Goal: Task Accomplishment & Management: Manage account settings

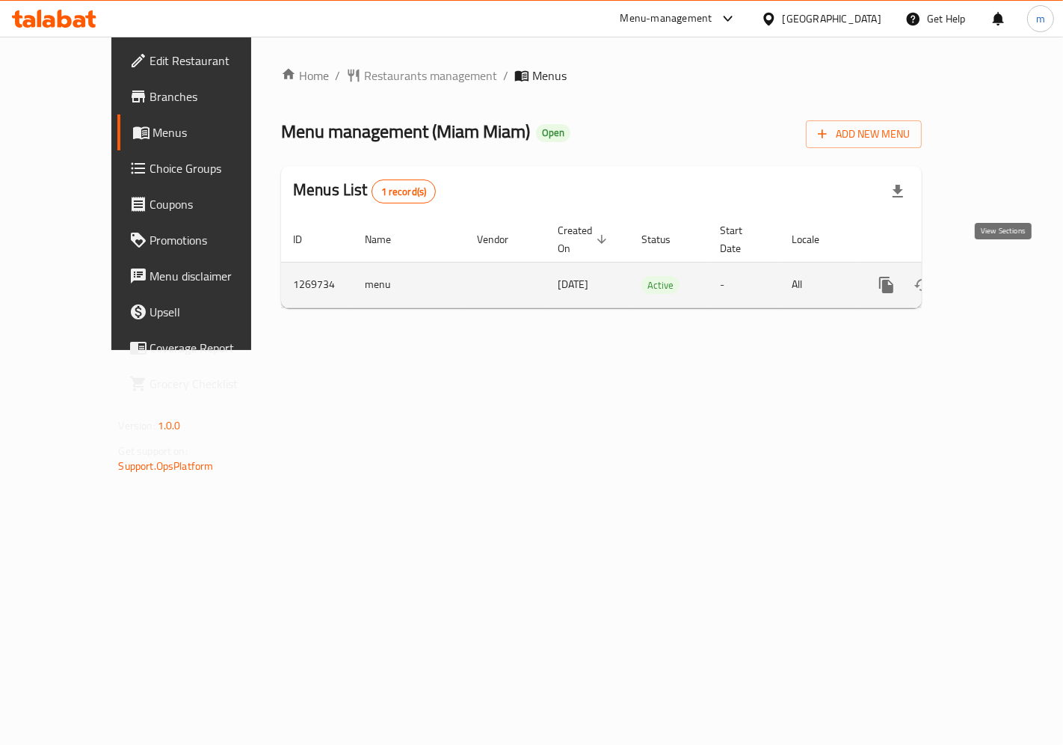
click at [1001, 278] on icon "enhanced table" at bounding box center [994, 284] width 13 height 13
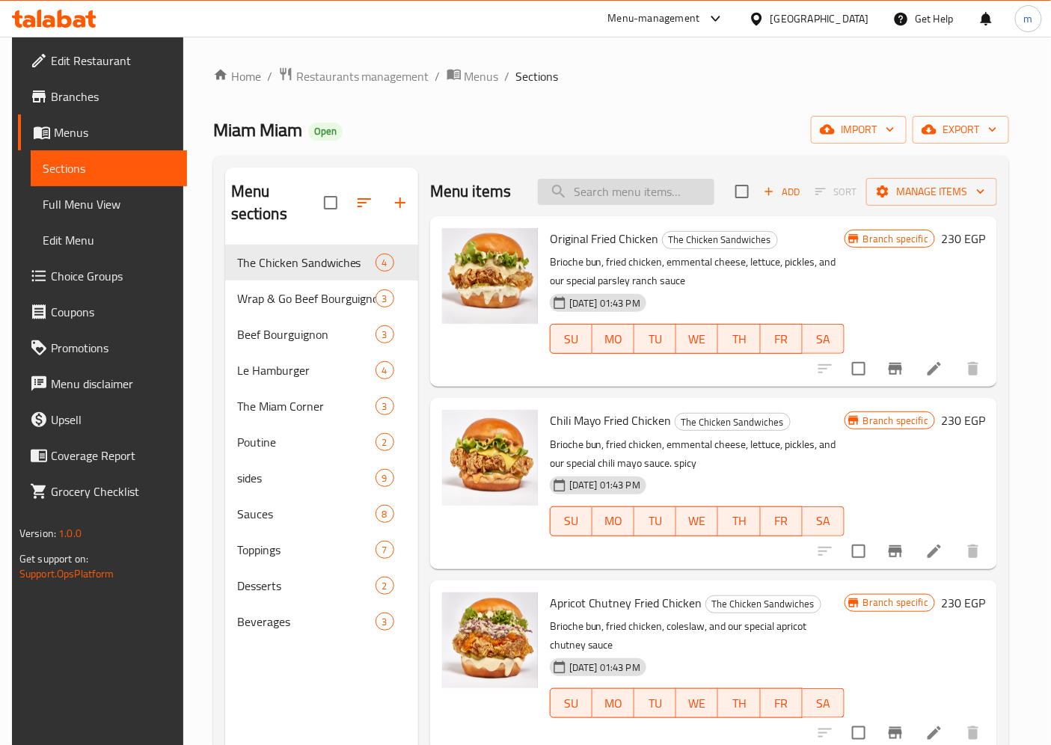
click at [584, 182] on input "search" at bounding box center [626, 192] width 176 height 26
paste input "Changes of Double"
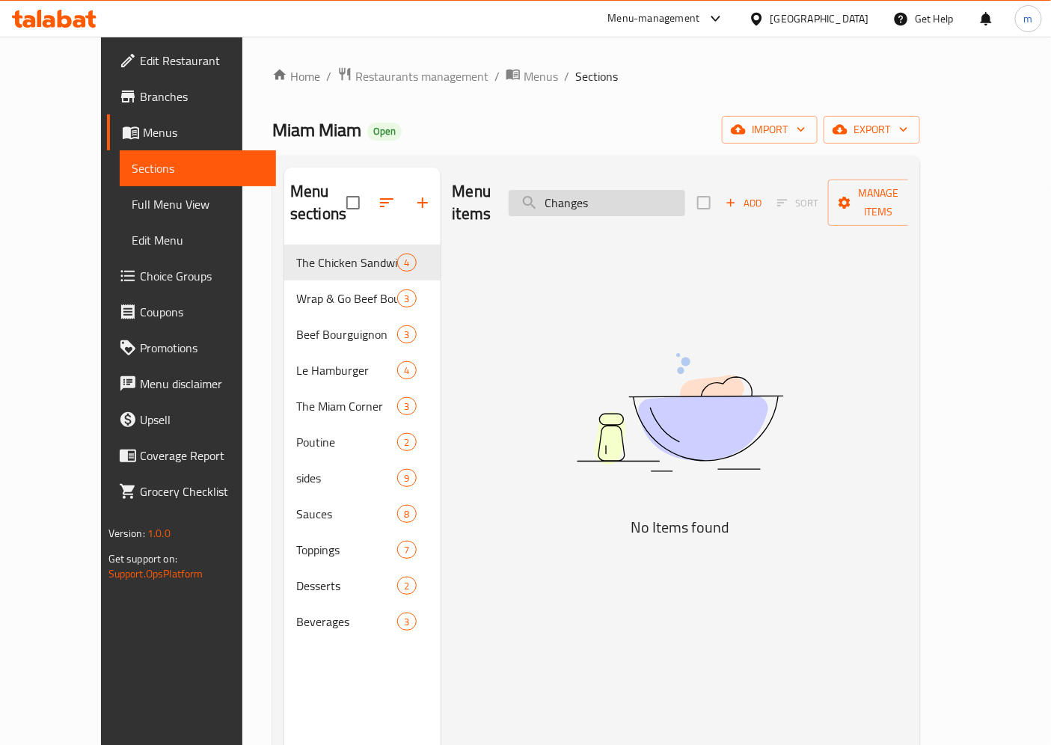
type input "Changes"
drag, startPoint x: 622, startPoint y: 196, endPoint x: 79, endPoint y: 196, distance: 543.7
click at [242, 198] on div "Home / Restaurants management / Menus / Sections Miam Miam Open import export M…" at bounding box center [595, 496] width 707 height 918
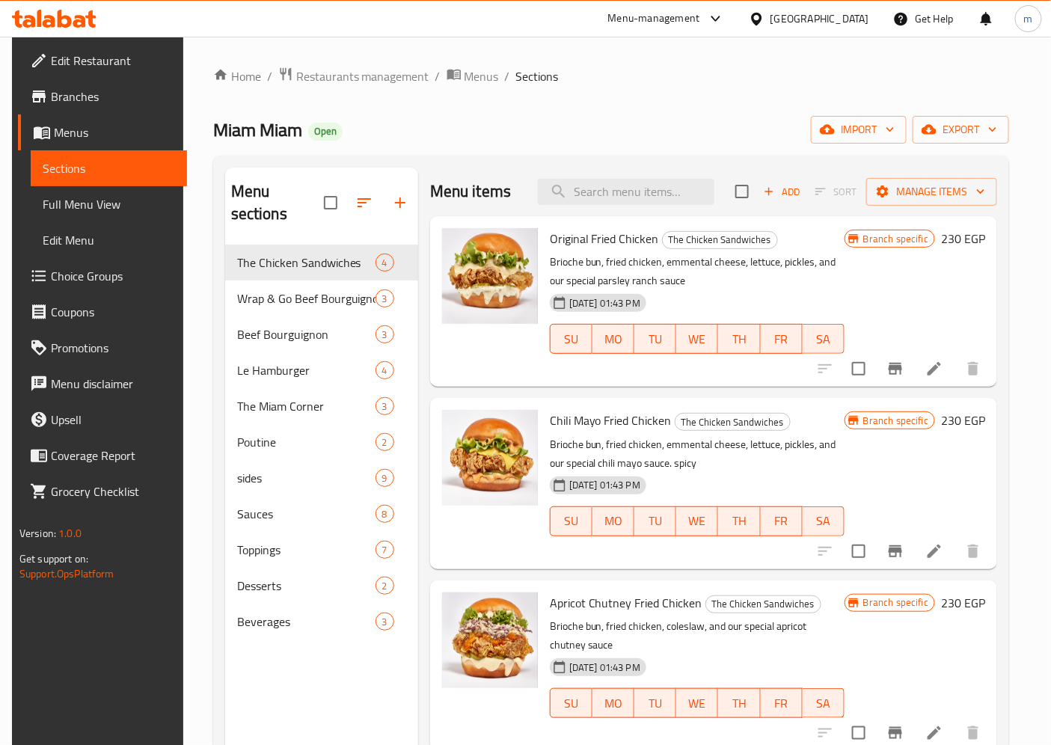
click at [92, 278] on span "Choice Groups" at bounding box center [113, 276] width 125 height 18
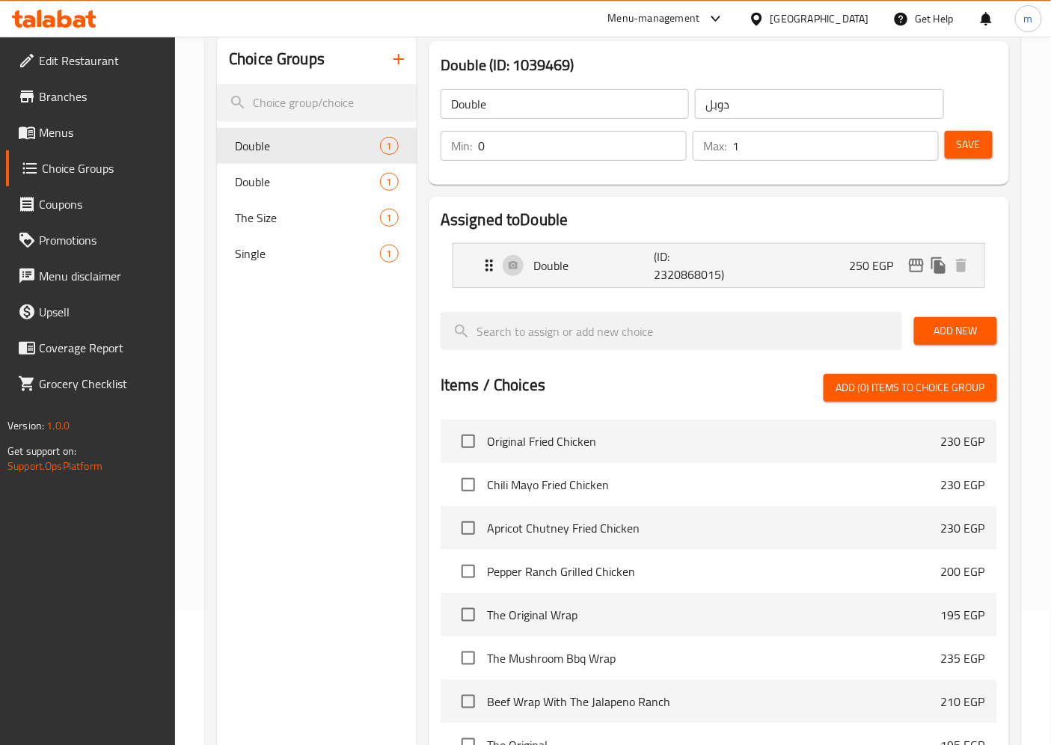
scroll to position [166, 0]
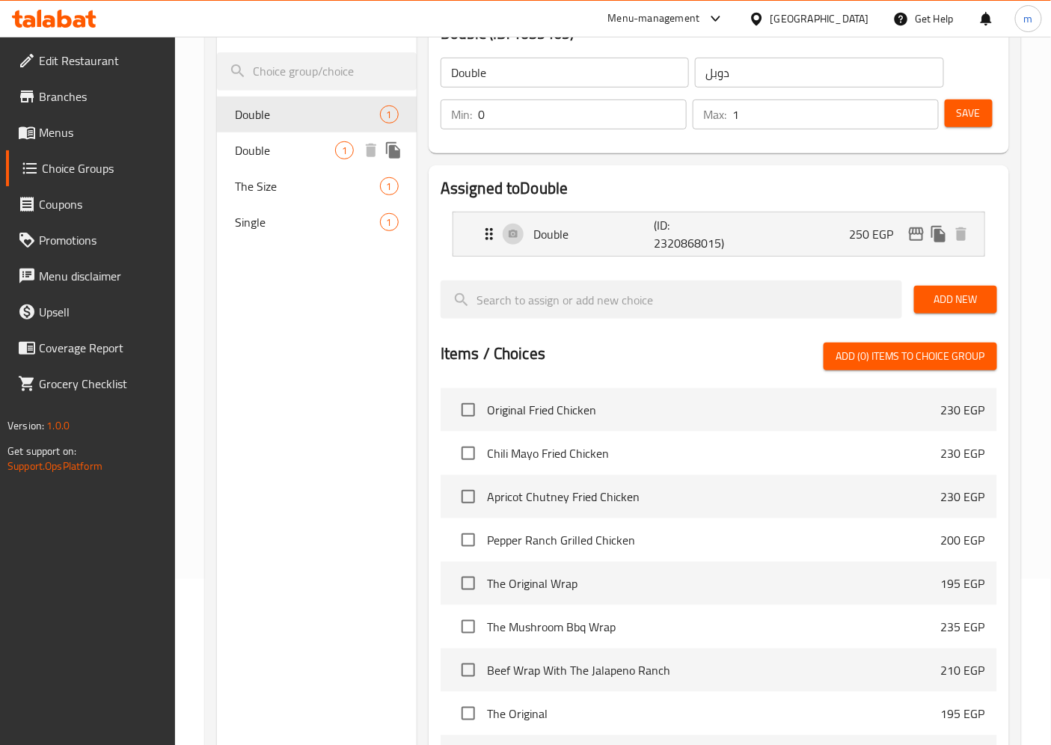
click at [286, 159] on div "Double 1" at bounding box center [317, 150] width 200 height 36
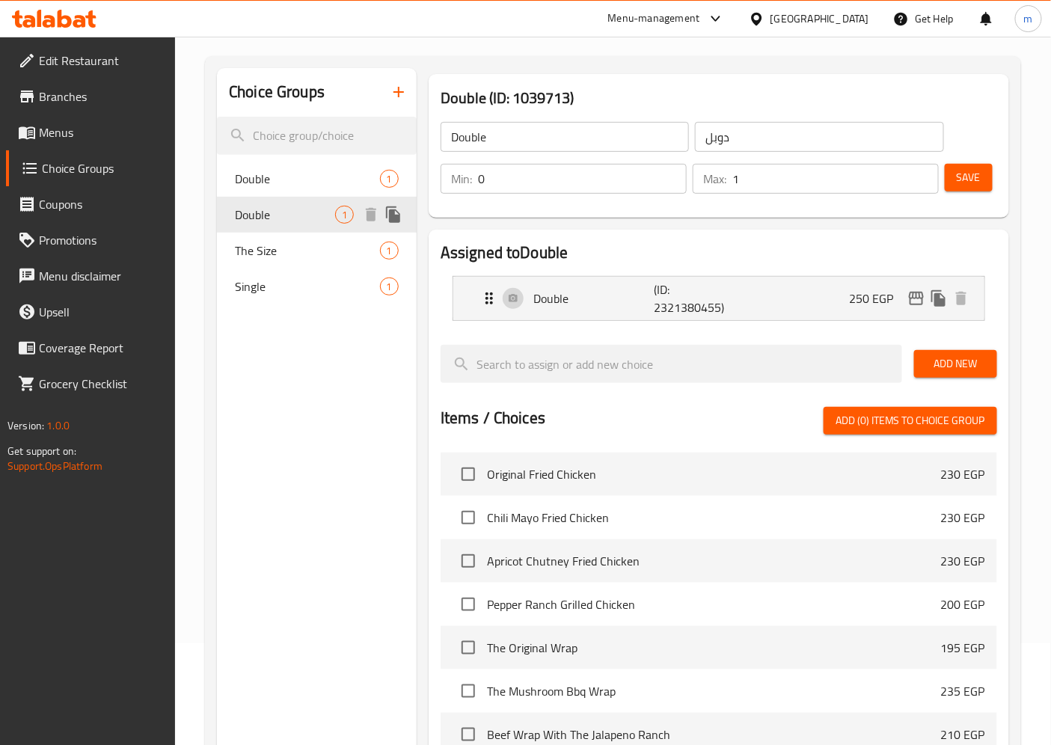
scroll to position [0, 0]
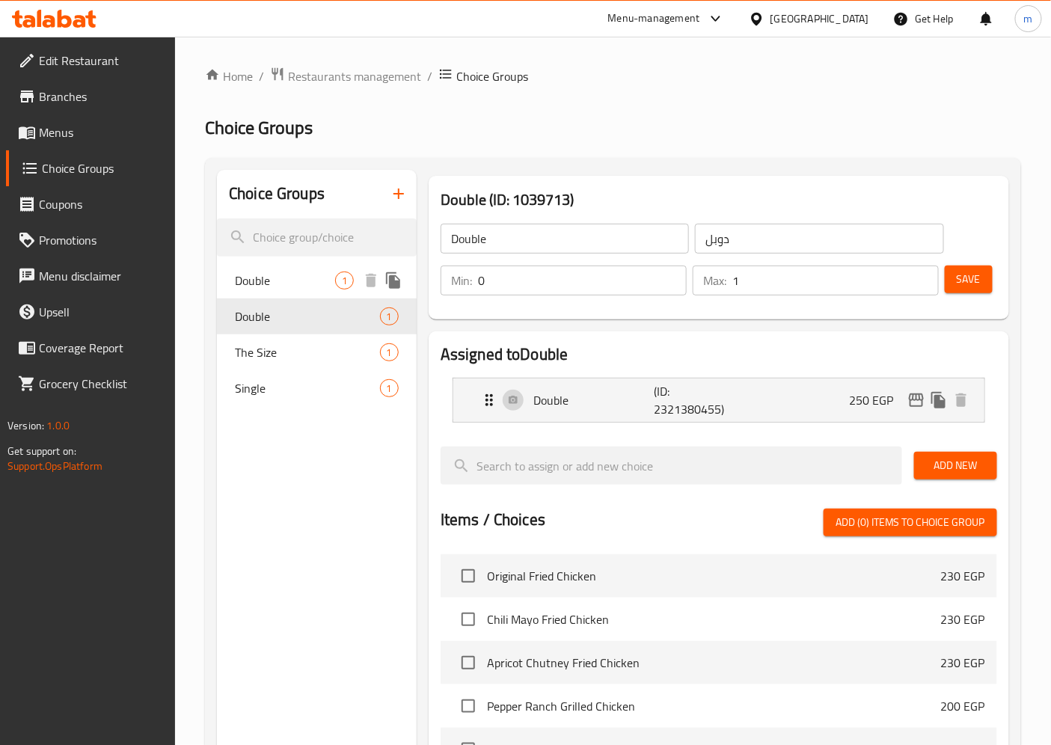
click at [277, 277] on span "Double" at bounding box center [285, 280] width 100 height 18
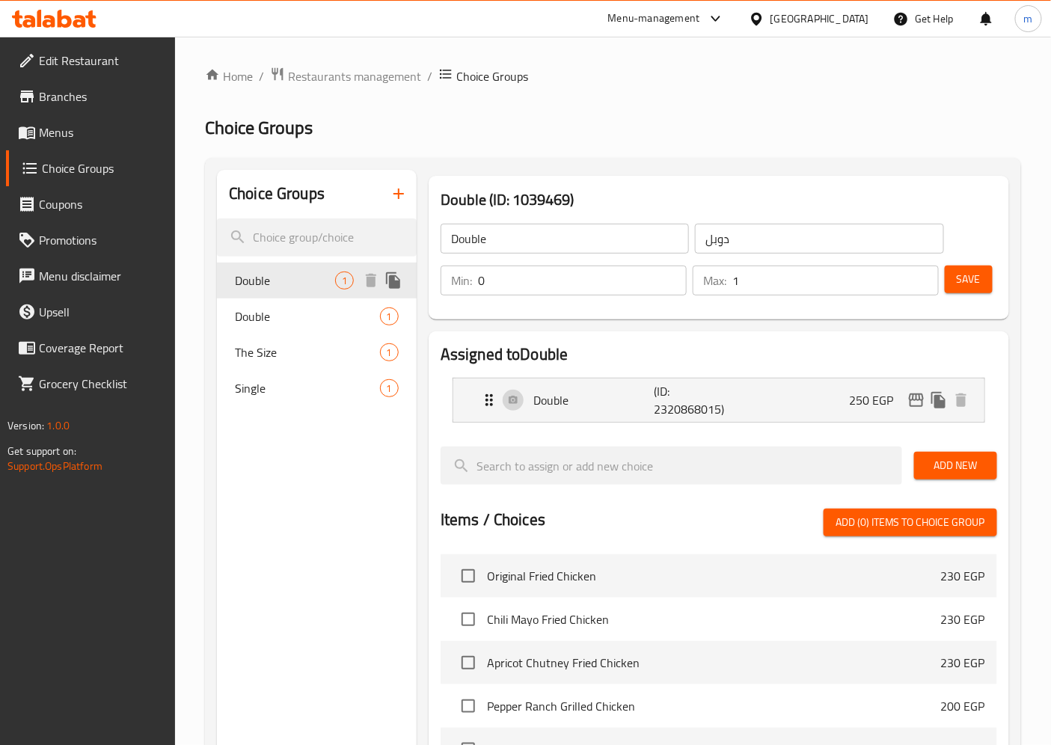
click at [286, 312] on span "Double" at bounding box center [307, 316] width 145 height 18
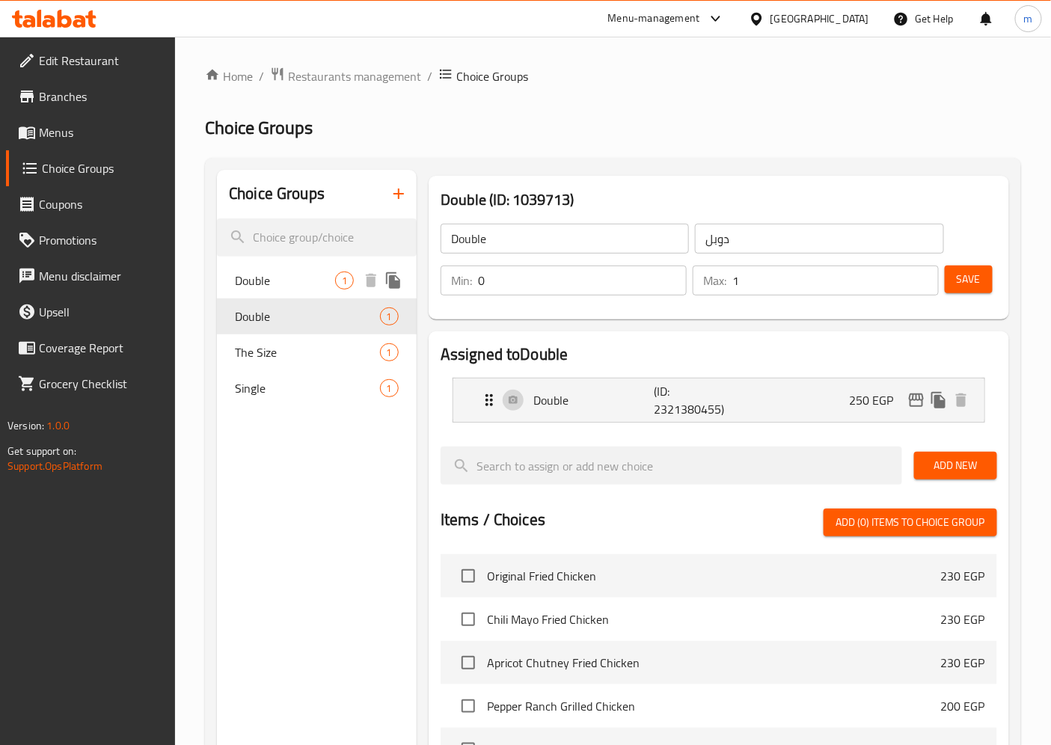
click at [278, 283] on span "Double" at bounding box center [285, 280] width 100 height 18
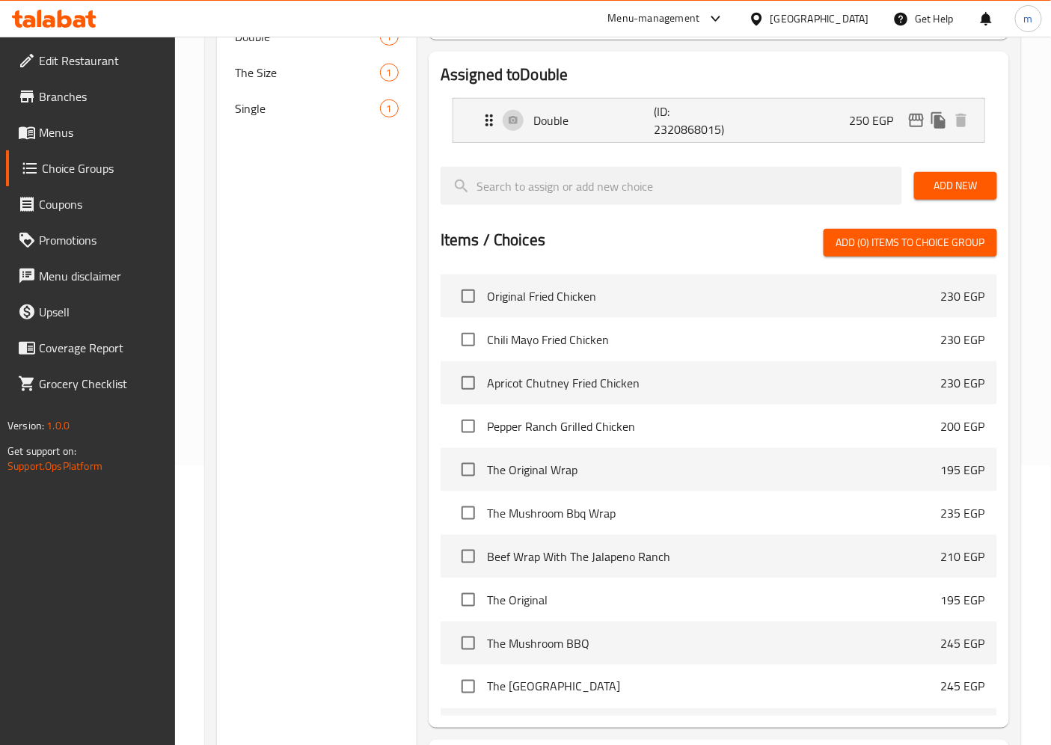
scroll to position [414, 0]
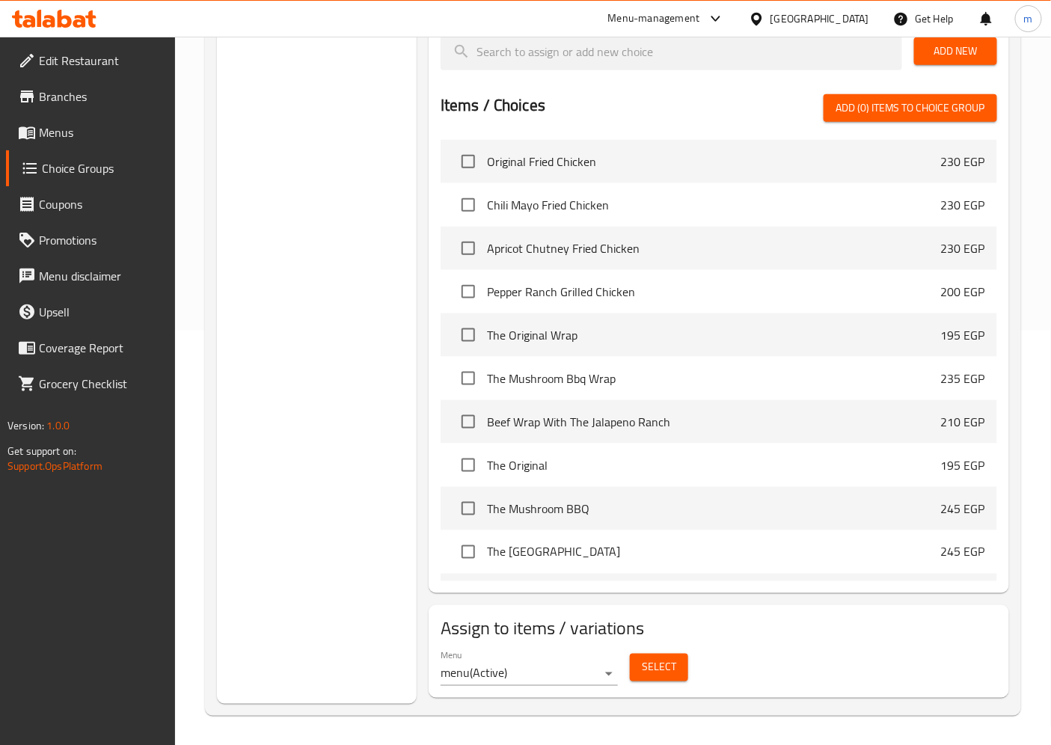
click at [674, 660] on span "Select" at bounding box center [659, 667] width 34 height 19
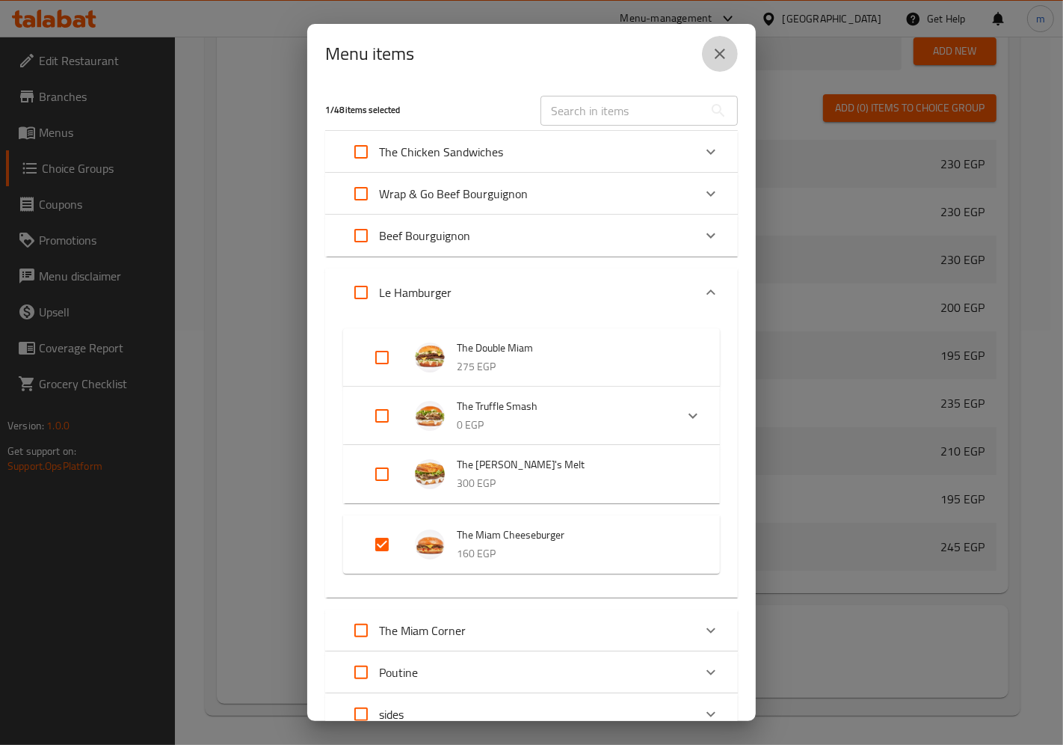
click at [713, 55] on icon "close" at bounding box center [720, 54] width 18 height 18
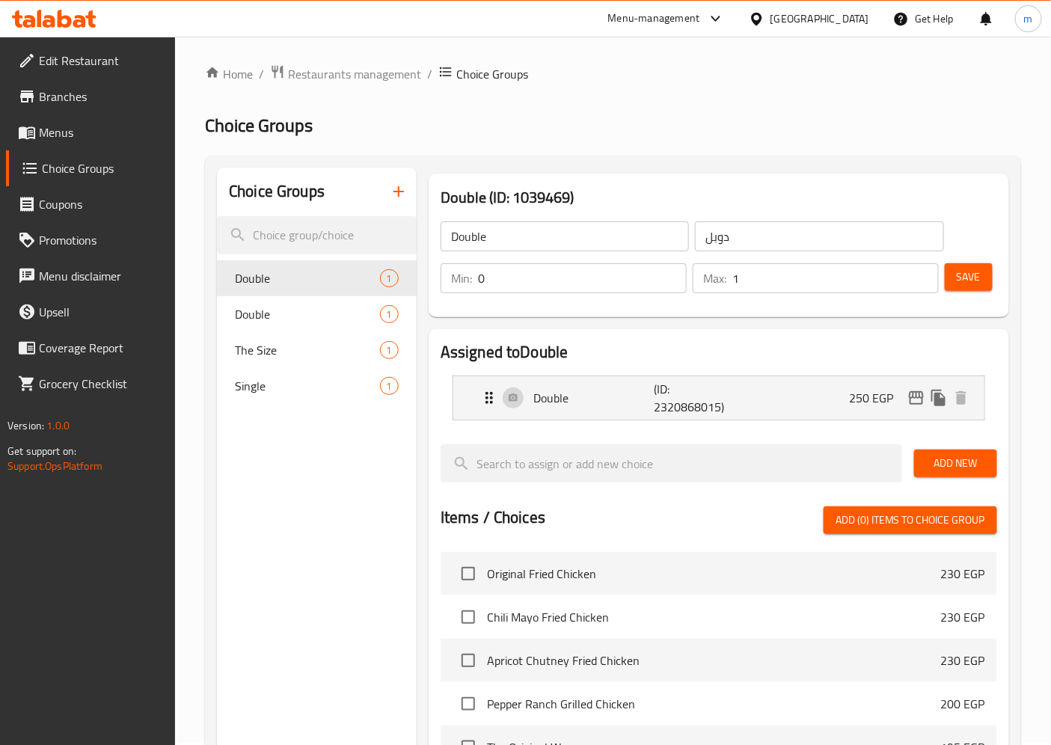
scroll to position [0, 0]
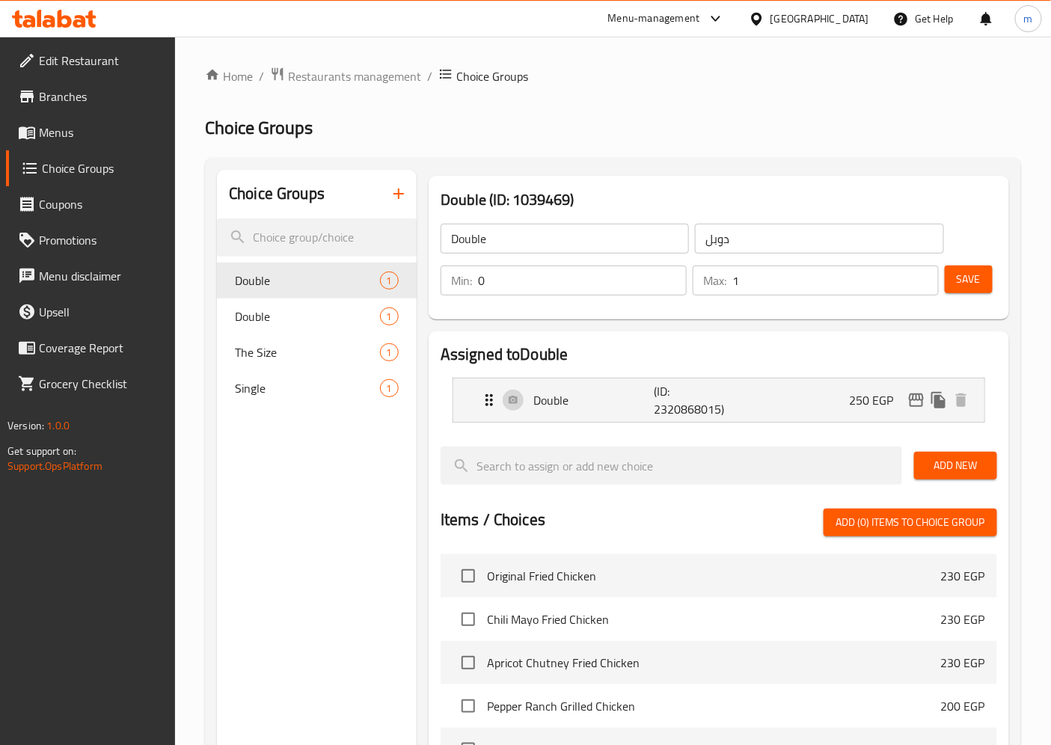
click at [92, 69] on span "Edit Restaurant" at bounding box center [101, 61] width 125 height 18
